Goal: Task Accomplishment & Management: Manage account settings

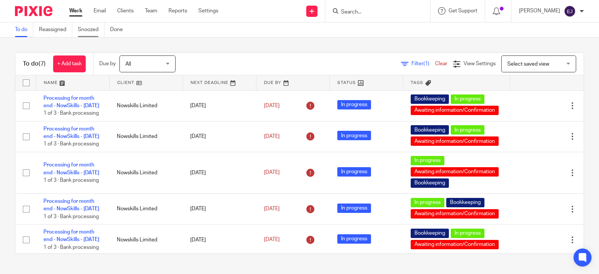
click at [91, 28] on link "Snoozed" at bounding box center [91, 29] width 27 height 15
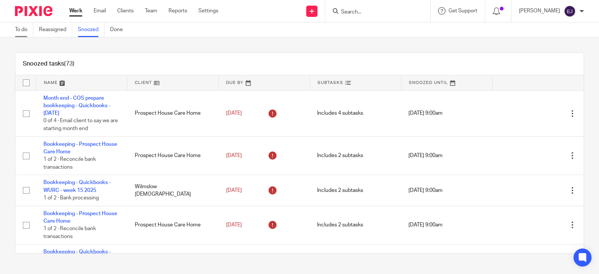
click at [25, 29] on link "To do" at bounding box center [24, 29] width 18 height 15
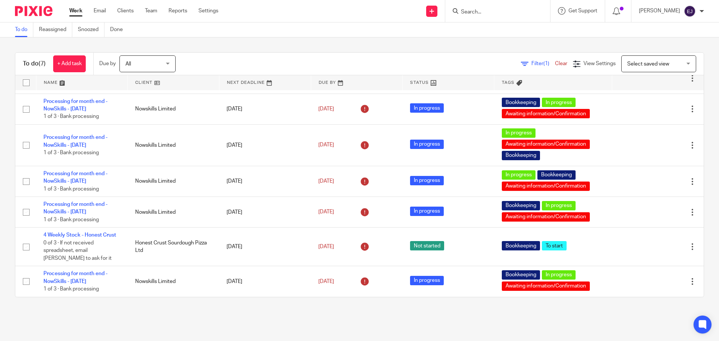
scroll to position [27, 0]
click at [478, 9] on input "Search" at bounding box center [493, 12] width 67 height 7
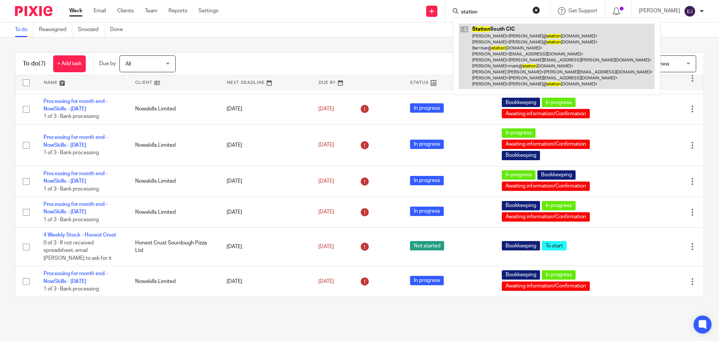
type input "station"
click at [517, 39] on link at bounding box center [557, 57] width 196 height 66
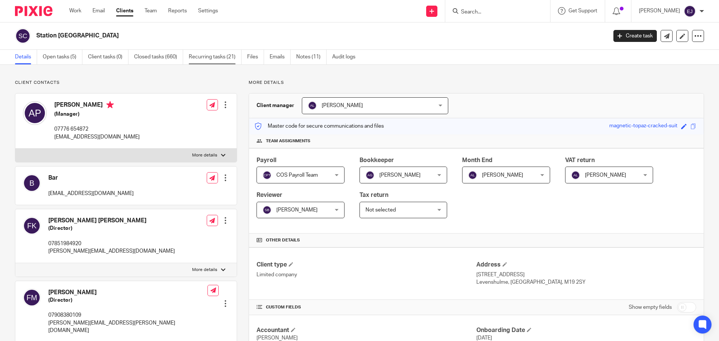
click at [229, 62] on link "Recurring tasks (21)" at bounding box center [215, 57] width 53 height 15
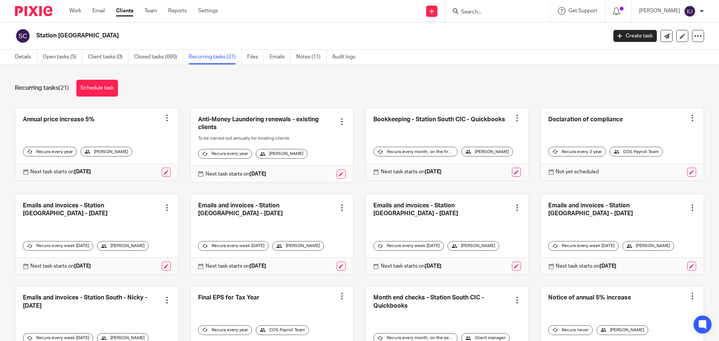
click at [466, 123] on link at bounding box center [447, 144] width 163 height 72
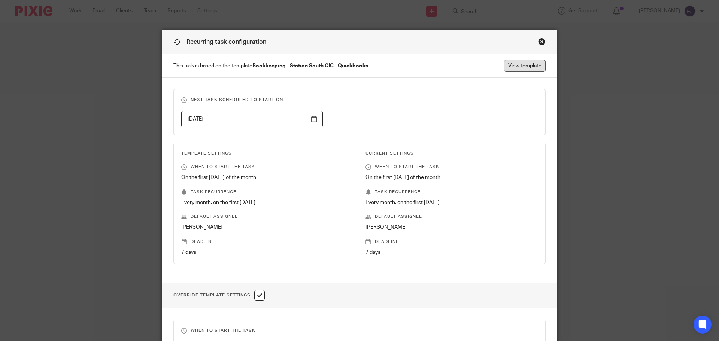
click at [509, 65] on link "View template" at bounding box center [525, 66] width 42 height 12
click at [538, 42] on div "Close this dialog window" at bounding box center [541, 41] width 7 height 7
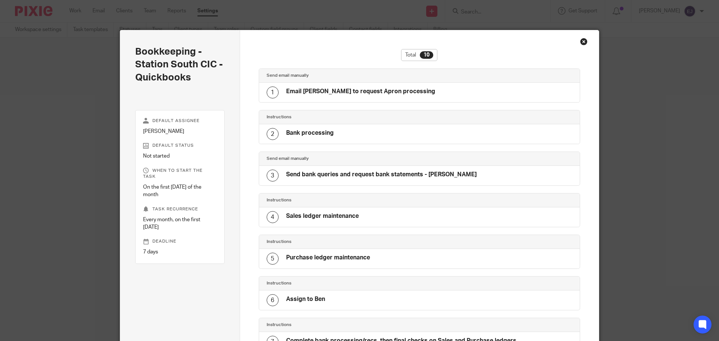
scroll to position [211, 0]
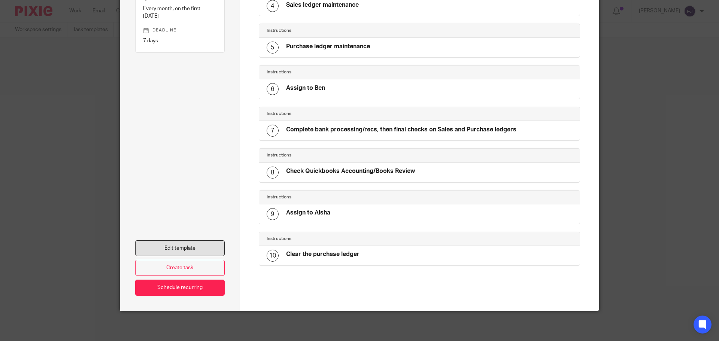
click at [195, 243] on link "Edit template" at bounding box center [179, 248] width 89 height 16
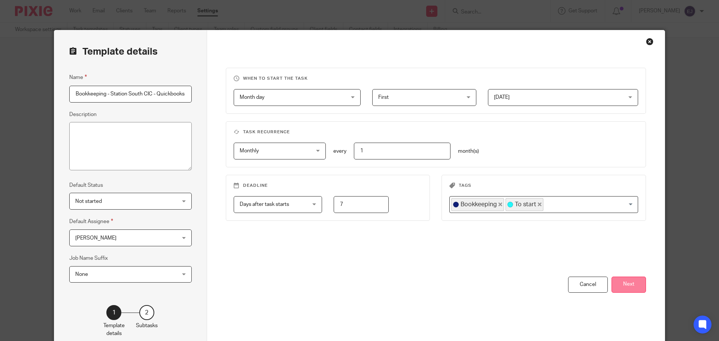
scroll to position [0, 0]
click at [612, 290] on button "Next" at bounding box center [628, 285] width 34 height 16
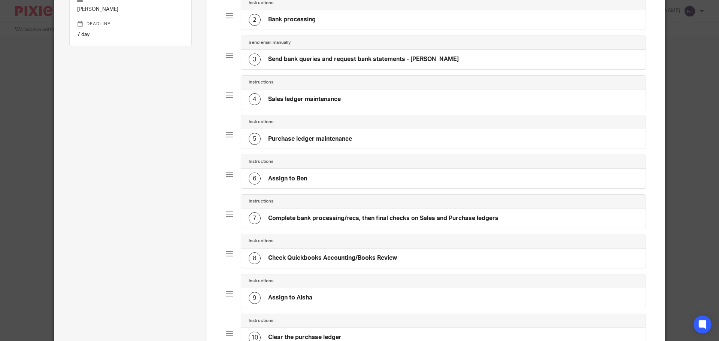
scroll to position [150, 0]
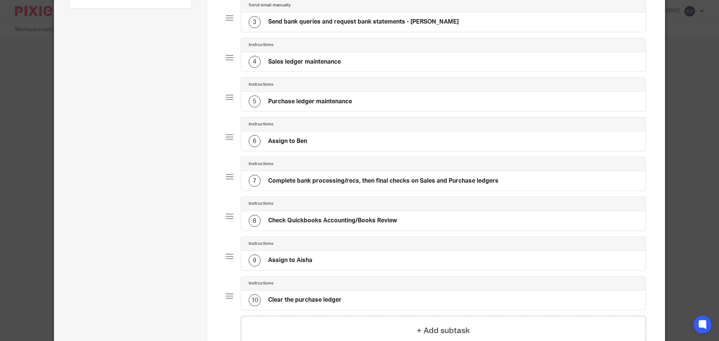
click at [536, 186] on div "7 Complete bank processing/recs, then final checks on Sales and Purchase ledgers" at bounding box center [443, 180] width 405 height 19
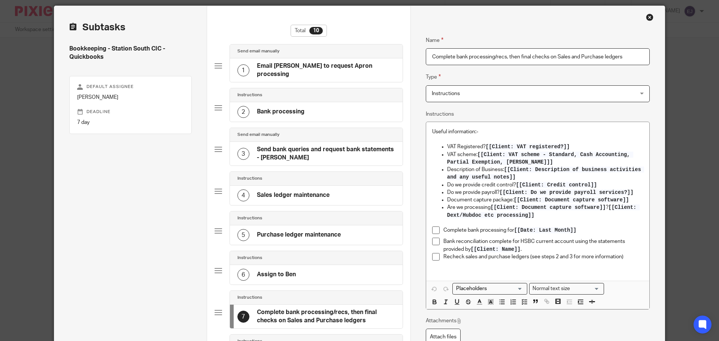
scroll to position [37, 0]
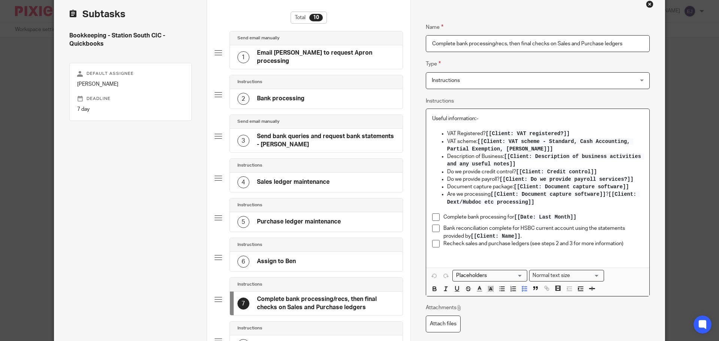
click at [624, 246] on p "Recheck sales and purchase ledgers (see steps 2 and 3 for more information)" at bounding box center [543, 243] width 200 height 7
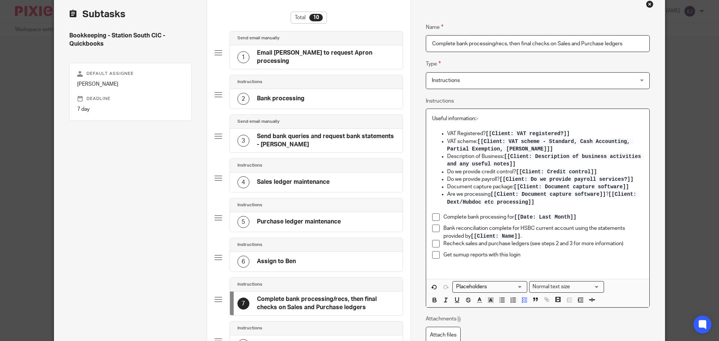
click at [526, 255] on p "Get sumup reports with this login" at bounding box center [543, 254] width 200 height 7
click at [509, 258] on p "Get sumup reports with this login" at bounding box center [543, 254] width 200 height 7
click at [527, 258] on p "Get sumup reports with this login" at bounding box center [543, 254] width 200 height 7
click at [535, 258] on link "https://cosbookkeeping.capsulecrm.com/party/239587190" at bounding box center [547, 254] width 54 height 5
click at [544, 303] on icon "button" at bounding box center [546, 299] width 7 height 7
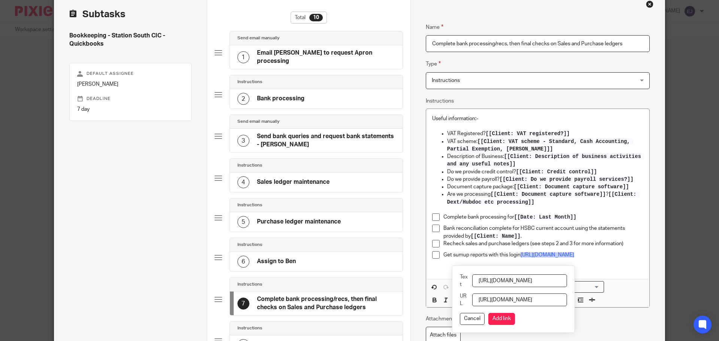
scroll to position [0, 74]
click at [528, 286] on input "https://cosbookkeeping.capsulecrm.com/party/239587190" at bounding box center [519, 280] width 95 height 13
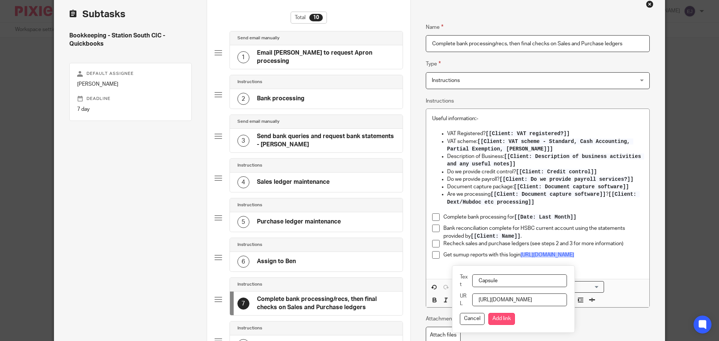
type input "Capsule"
click at [515, 317] on button "Add link" at bounding box center [501, 319] width 27 height 12
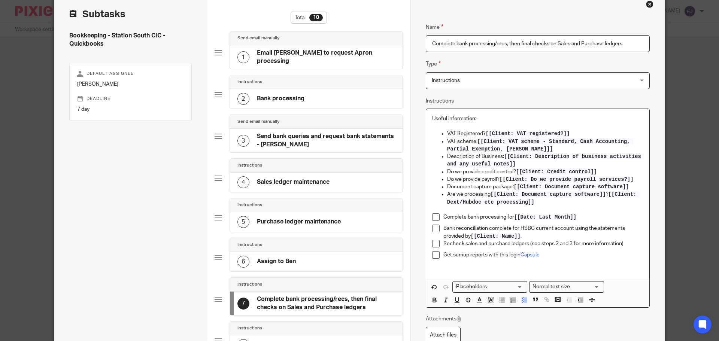
click at [508, 257] on p "Get sumup reports with this login Capsule" at bounding box center [543, 254] width 200 height 7
click at [505, 255] on p "Get sumup reports with this login Capsule" at bounding box center [543, 254] width 200 height 7
click at [605, 259] on p "Get sumup reports with the new sumup login in Capsule" at bounding box center [543, 254] width 200 height 7
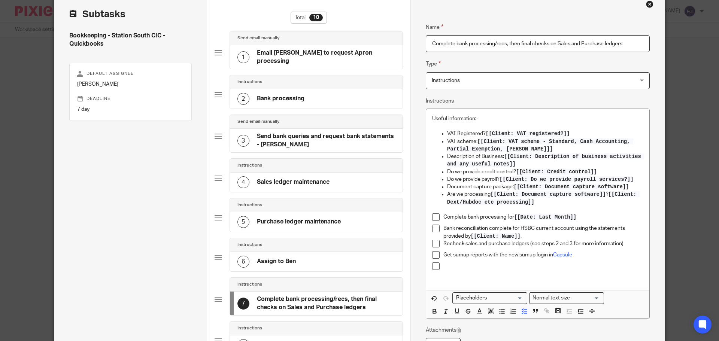
click at [497, 267] on p at bounding box center [543, 265] width 200 height 7
click at [604, 259] on div "Get sumup reports with the new sumup login in Capsule" at bounding box center [543, 256] width 200 height 11
click at [449, 258] on p "Get sumup reports with the new sumup login in Capsule" at bounding box center [543, 254] width 200 height 7
click at [471, 269] on p at bounding box center [543, 265] width 200 height 7
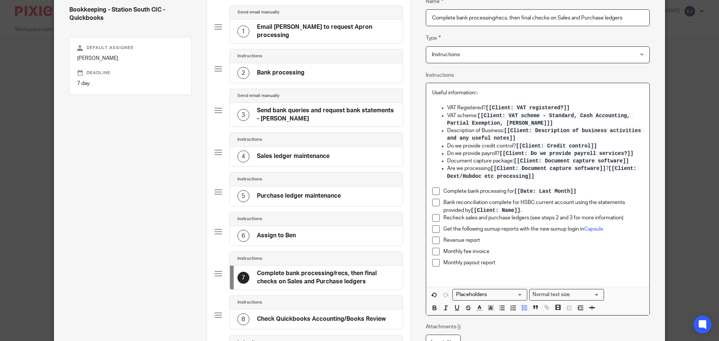
scroll to position [75, 0]
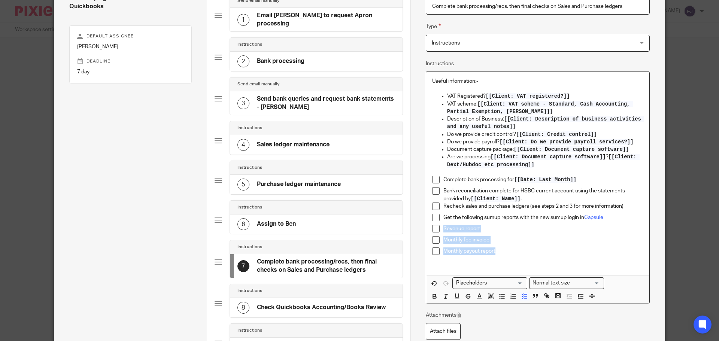
drag, startPoint x: 475, startPoint y: 244, endPoint x: 441, endPoint y: 231, distance: 36.7
click at [441, 231] on ul "Complete bank processing for [[Date: Last Month]] Bank reconciliation complete …" at bounding box center [537, 217] width 211 height 83
drag, startPoint x: 576, startPoint y: 296, endPoint x: 572, endPoint y: 285, distance: 11.9
click at [577, 296] on icon "button" at bounding box center [580, 296] width 7 height 7
click at [552, 259] on p at bounding box center [537, 262] width 211 height 7
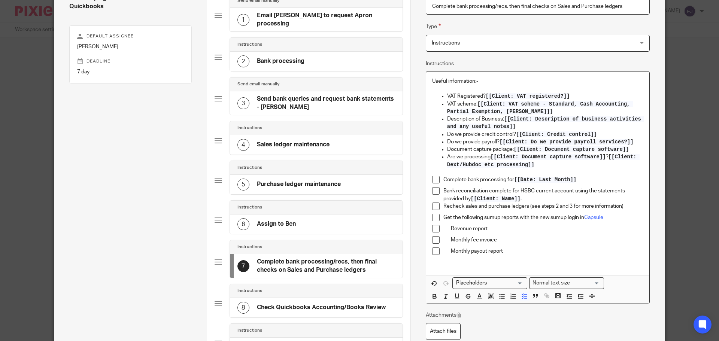
click at [548, 257] on div "Monthly payout report" at bounding box center [543, 252] width 200 height 11
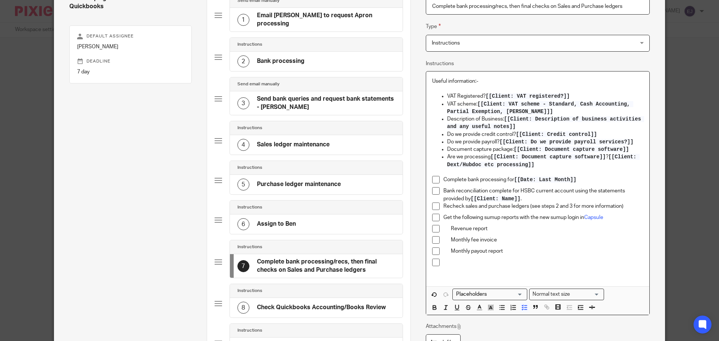
click at [526, 218] on p "Get the following sumup reports with the new sumup login in Capsule" at bounding box center [543, 217] width 200 height 7
click at [518, 218] on p "Get the following sumup reports with the new sumup login in Capsule" at bounding box center [543, 217] width 200 height 7
click at [555, 265] on p at bounding box center [543, 262] width 200 height 7
click at [544, 275] on p at bounding box center [537, 273] width 211 height 7
click at [544, 279] on div "Useful information:- VAT Registered? [[Client: VAT registered?]] VAT scheme: [[…" at bounding box center [537, 178] width 223 height 215
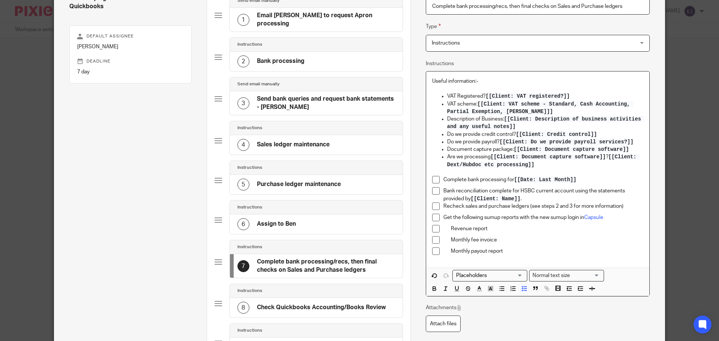
click at [541, 249] on p "Monthly payout report" at bounding box center [547, 250] width 192 height 7
click at [541, 243] on p "Monthly fee invoice" at bounding box center [547, 239] width 192 height 7
click at [541, 251] on p "Monthly payout report" at bounding box center [547, 250] width 192 height 7
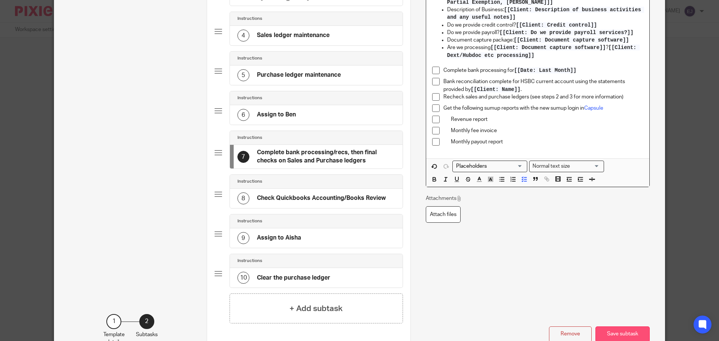
scroll to position [230, 0]
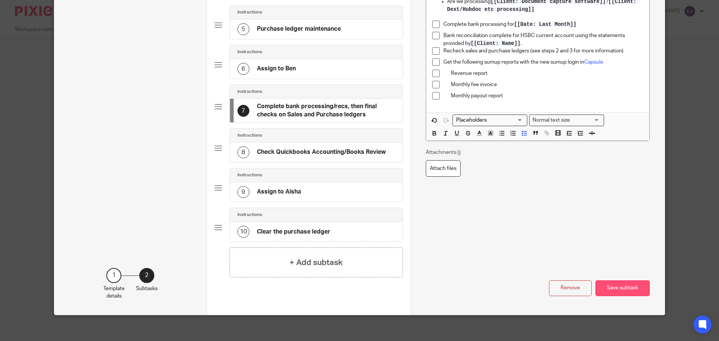
click at [608, 283] on button "Save subtask" at bounding box center [622, 288] width 54 height 16
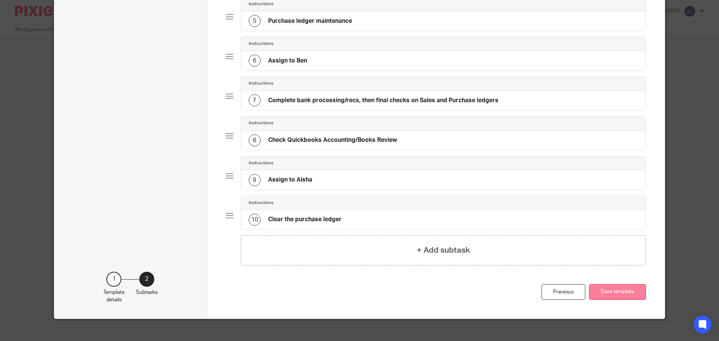
click at [613, 291] on button "Save template" at bounding box center [617, 292] width 57 height 16
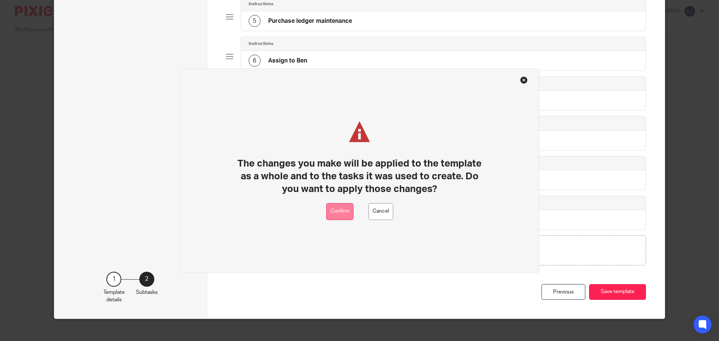
click at [340, 216] on button "Confirm" at bounding box center [339, 211] width 27 height 17
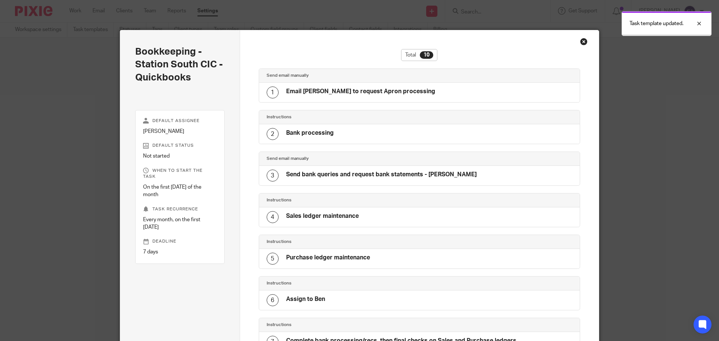
scroll to position [211, 0]
